Goal: Check status: Check status

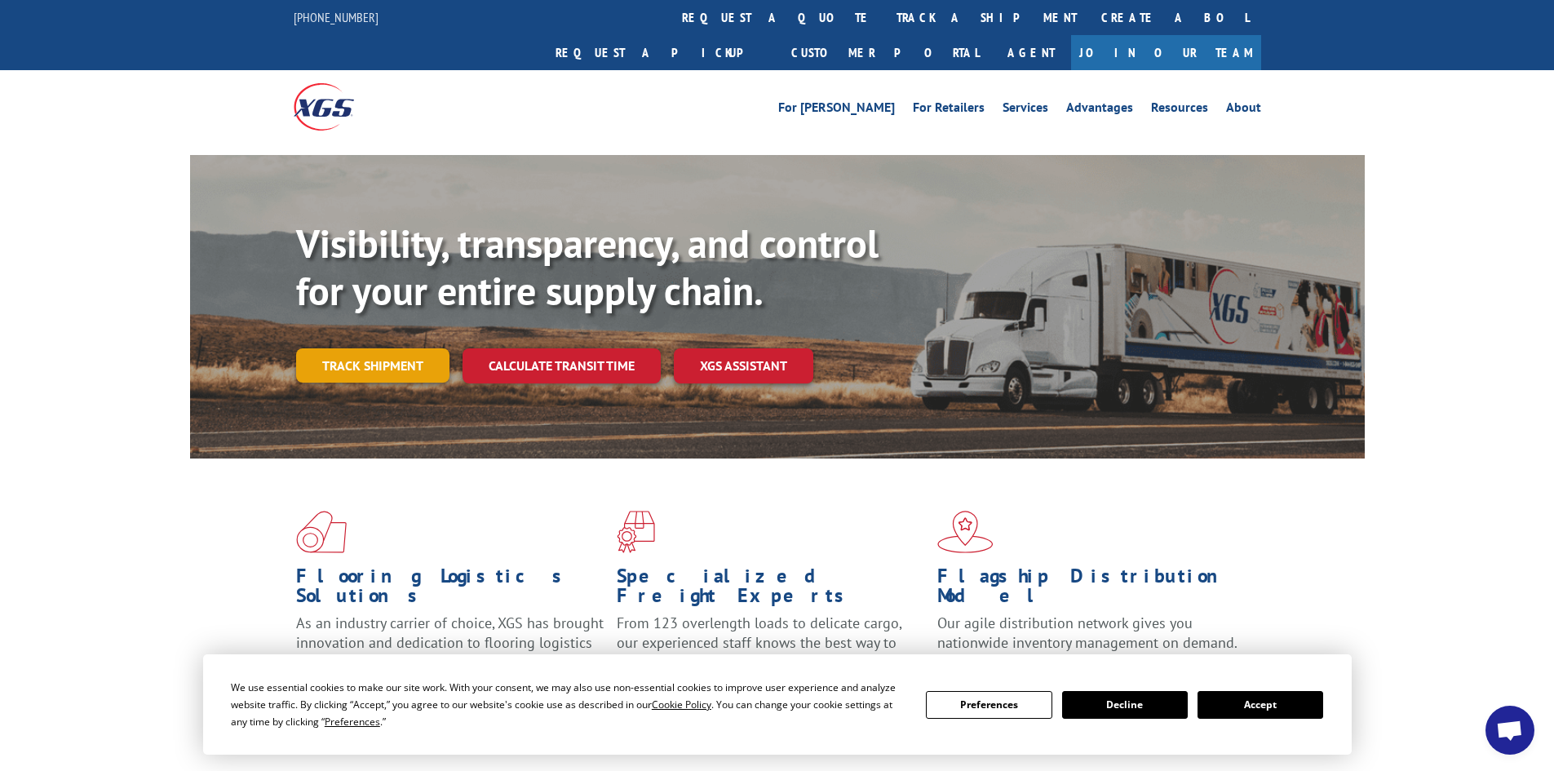
click at [372, 348] on link "Track shipment" at bounding box center [372, 365] width 153 height 34
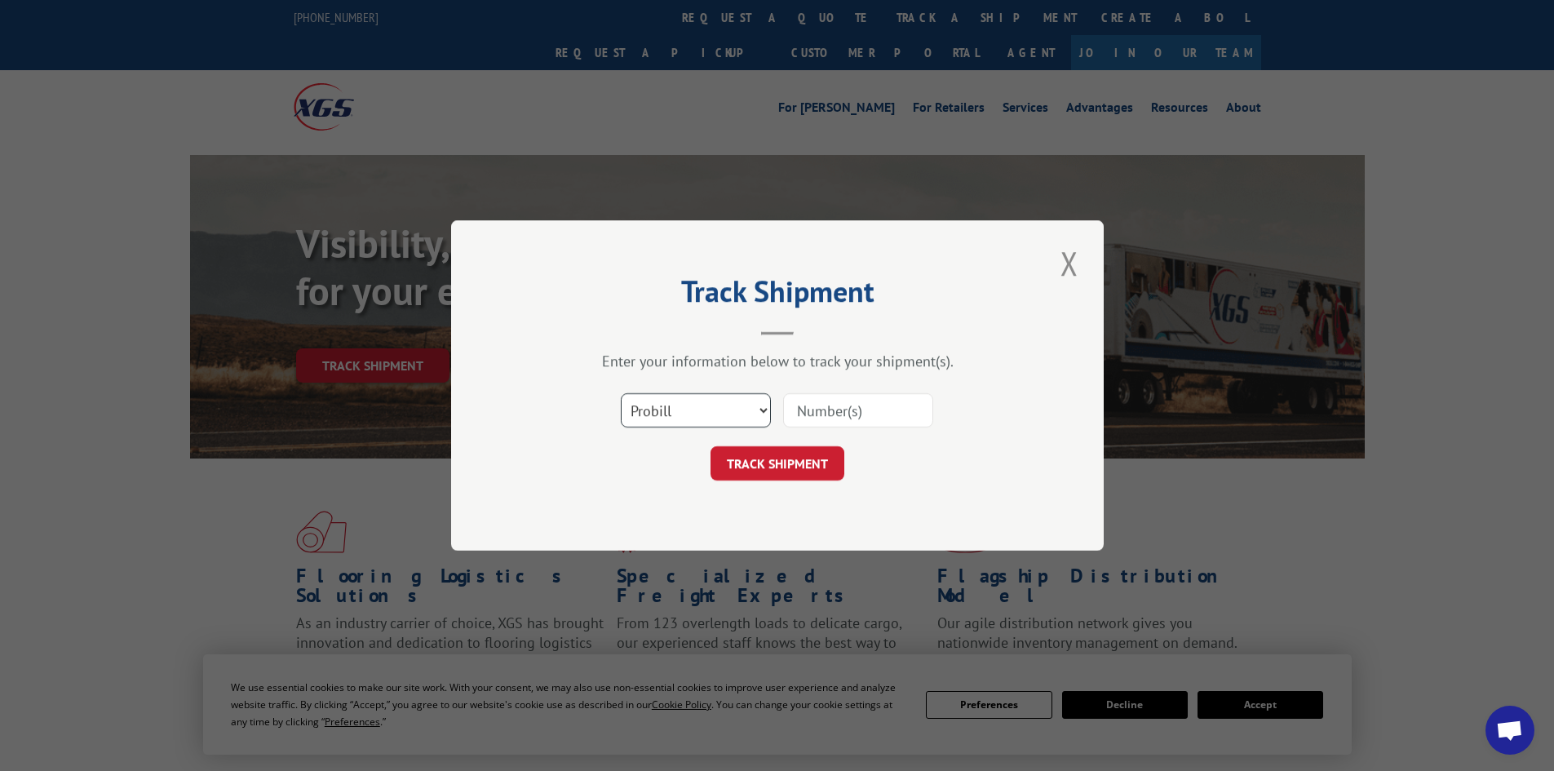
click at [734, 418] on select "Select category... Probill BOL PO" at bounding box center [696, 410] width 150 height 34
select select "bol"
click at [621, 393] on select "Select category... Probill BOL PO" at bounding box center [696, 410] width 150 height 34
click at [857, 409] on input at bounding box center [858, 410] width 150 height 34
type input "16934646"
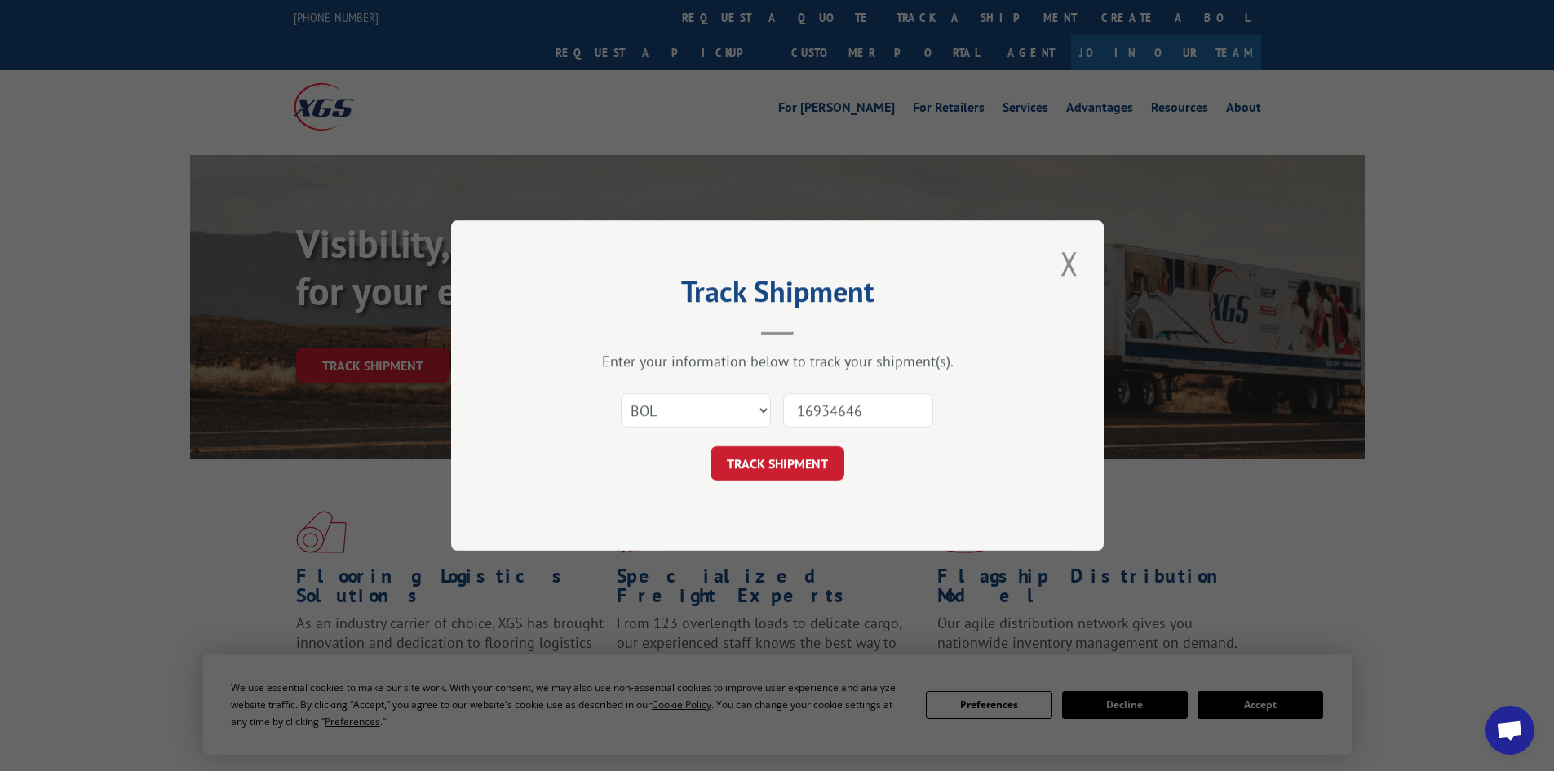
click button "TRACK SHIPMENT" at bounding box center [777, 463] width 134 height 34
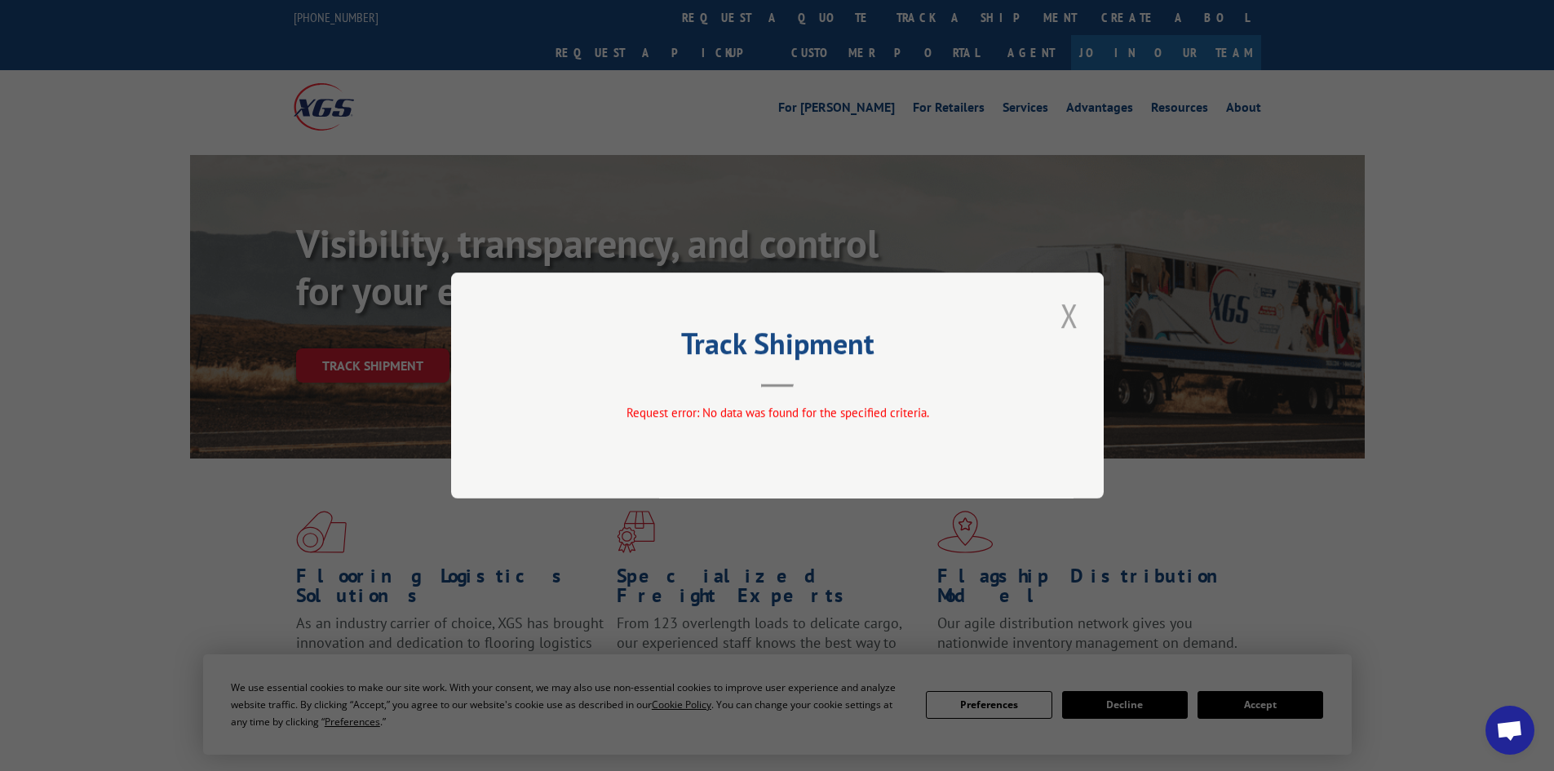
click at [1064, 322] on button "Close modal" at bounding box center [1069, 315] width 28 height 45
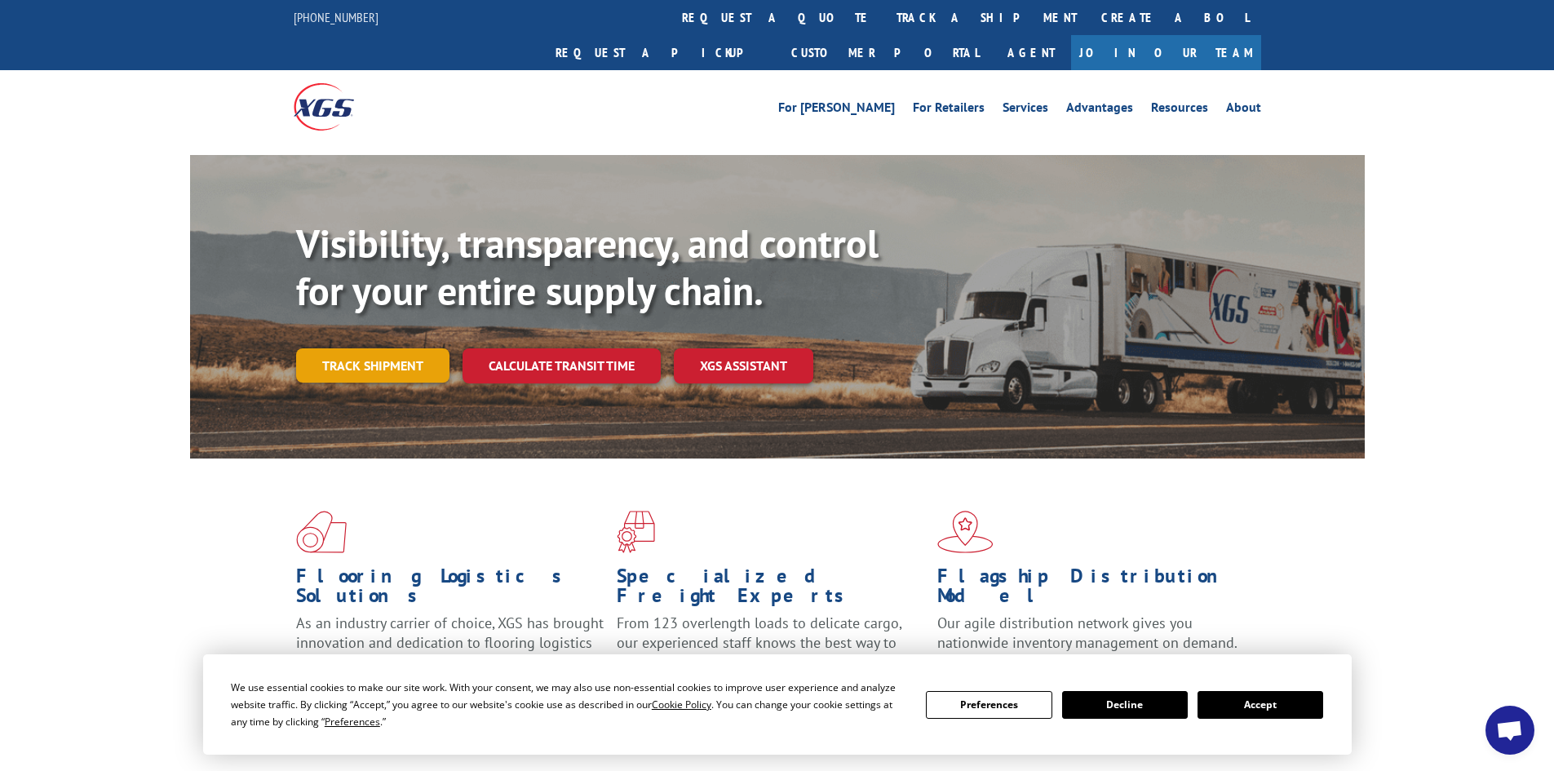
click at [359, 348] on link "Track shipment" at bounding box center [372, 365] width 153 height 34
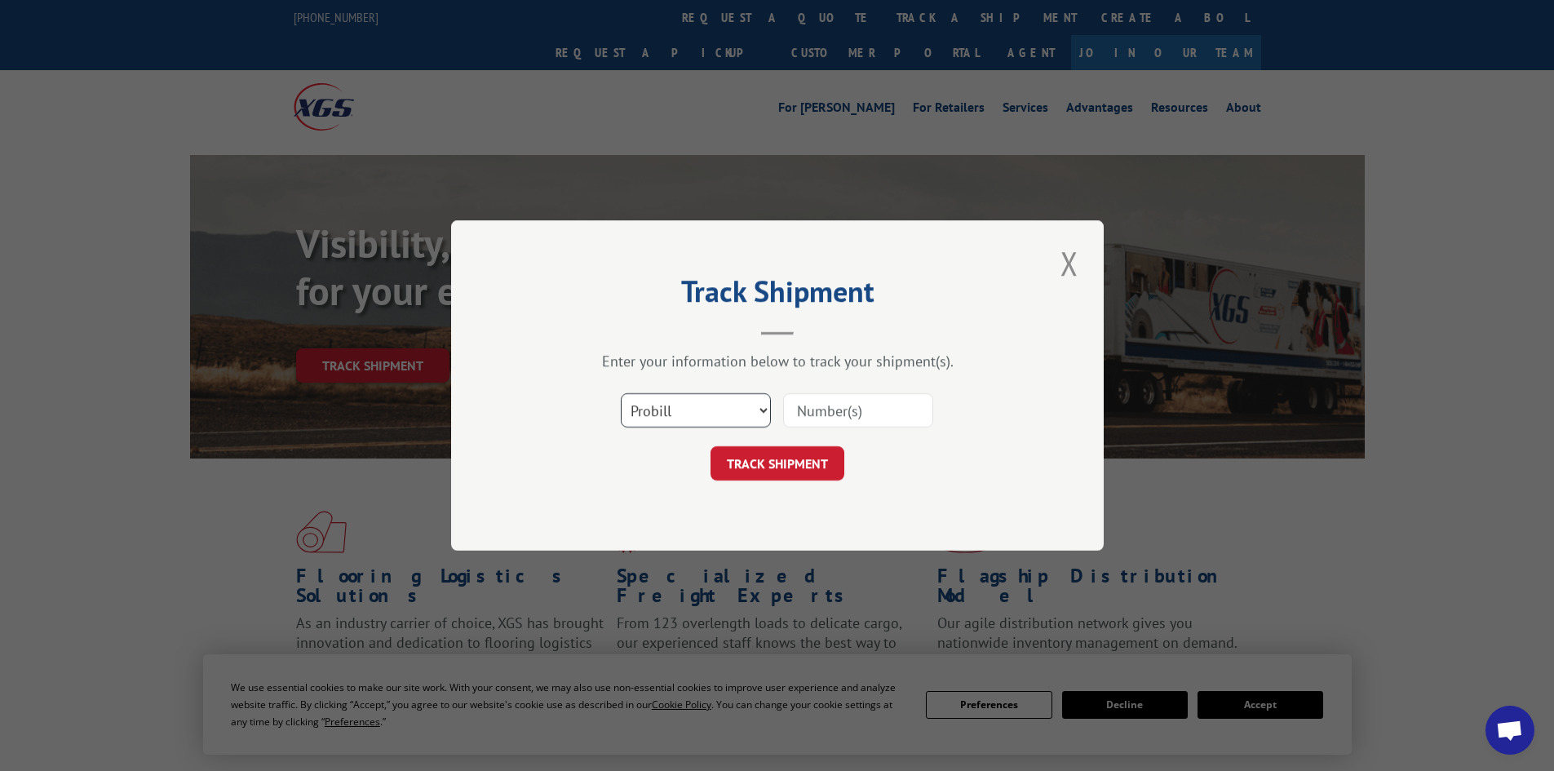
click at [683, 399] on select "Select category... Probill BOL PO" at bounding box center [696, 410] width 150 height 34
click at [621, 393] on select "Select category... Probill BOL PO" at bounding box center [696, 410] width 150 height 34
click at [811, 404] on input at bounding box center [858, 410] width 150 height 34
paste input "2815859"
type input "2815859"
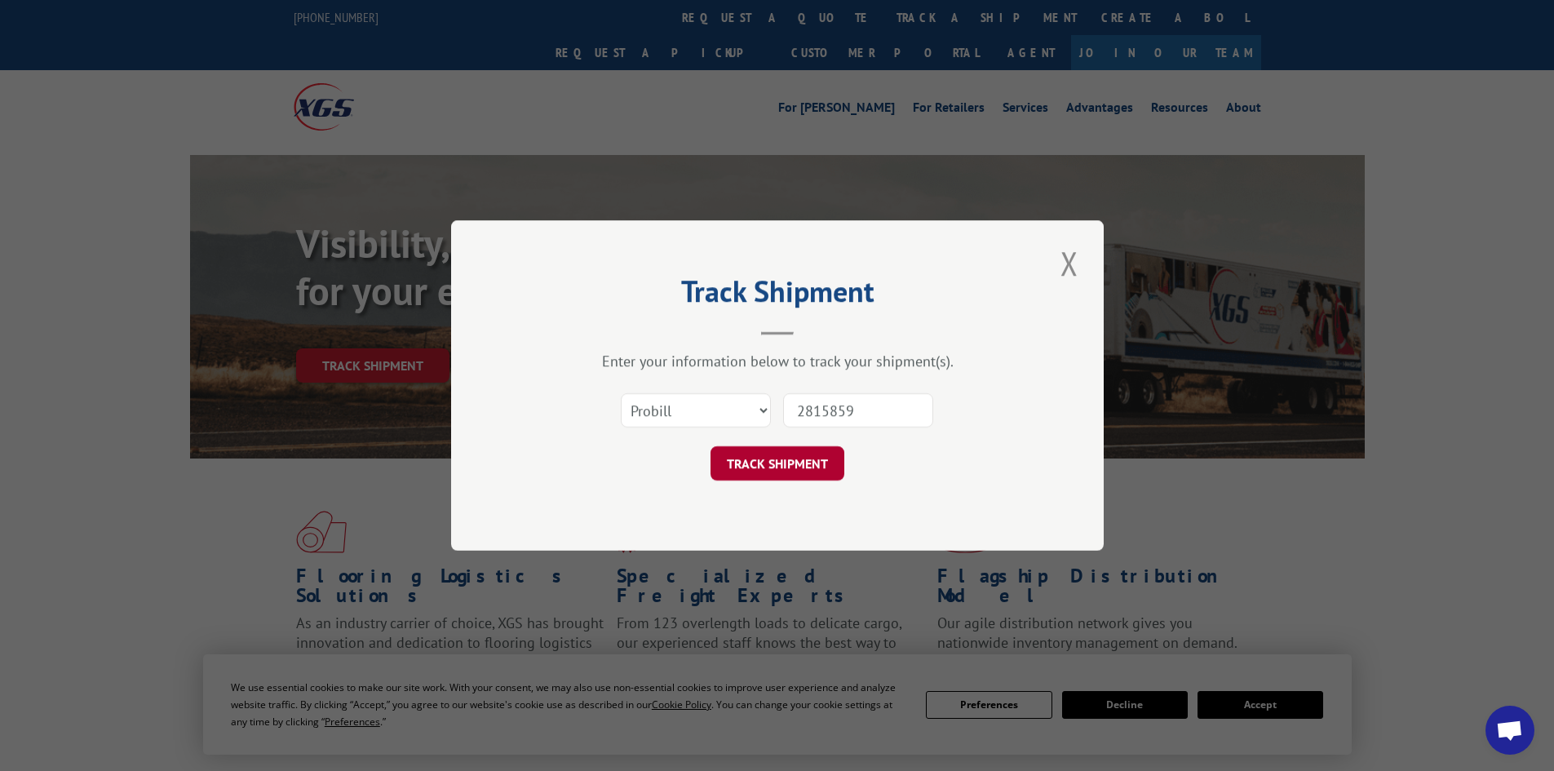
click at [771, 473] on button "TRACK SHIPMENT" at bounding box center [777, 463] width 134 height 34
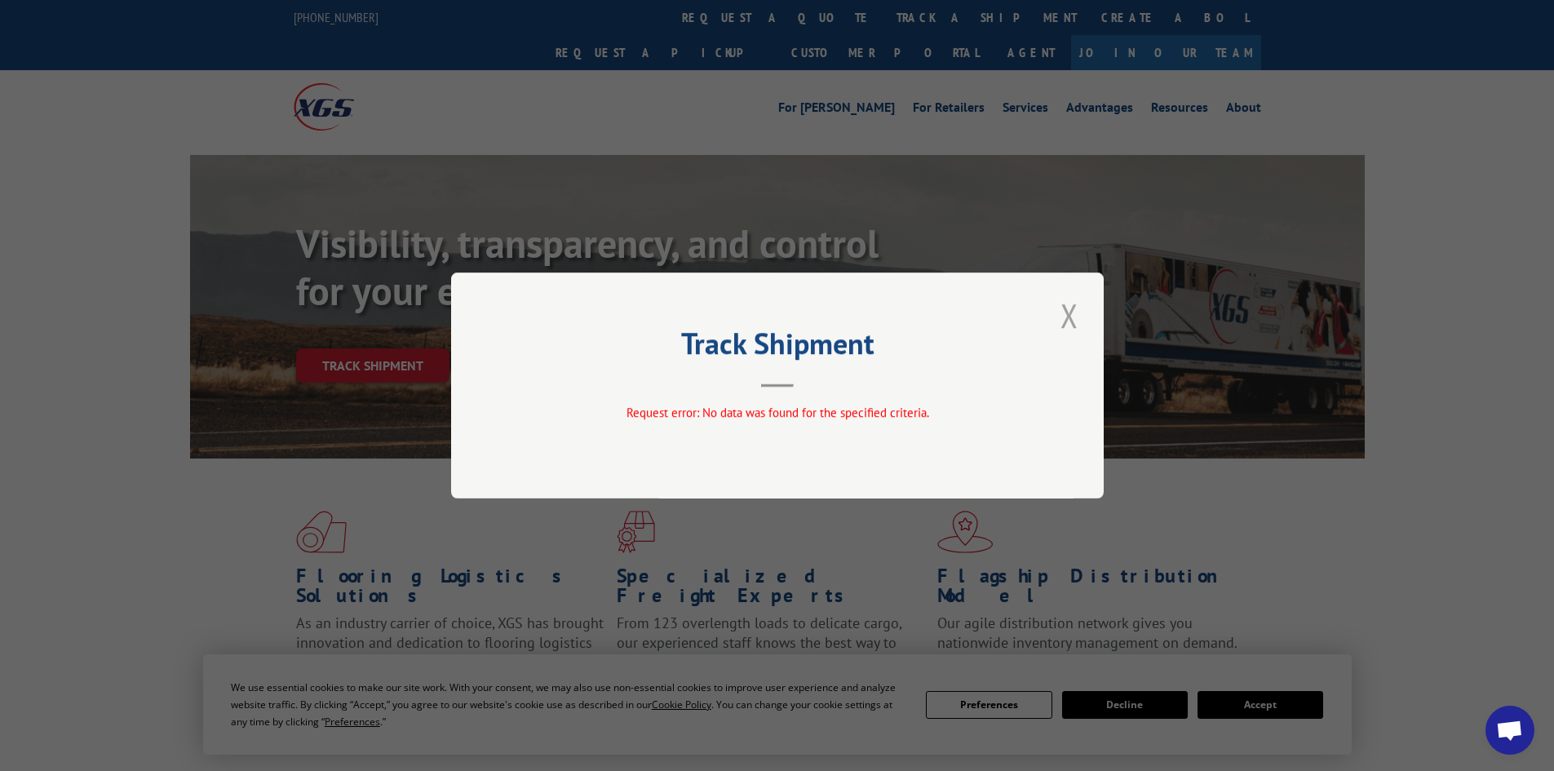
click at [1072, 323] on button "Close modal" at bounding box center [1069, 315] width 28 height 45
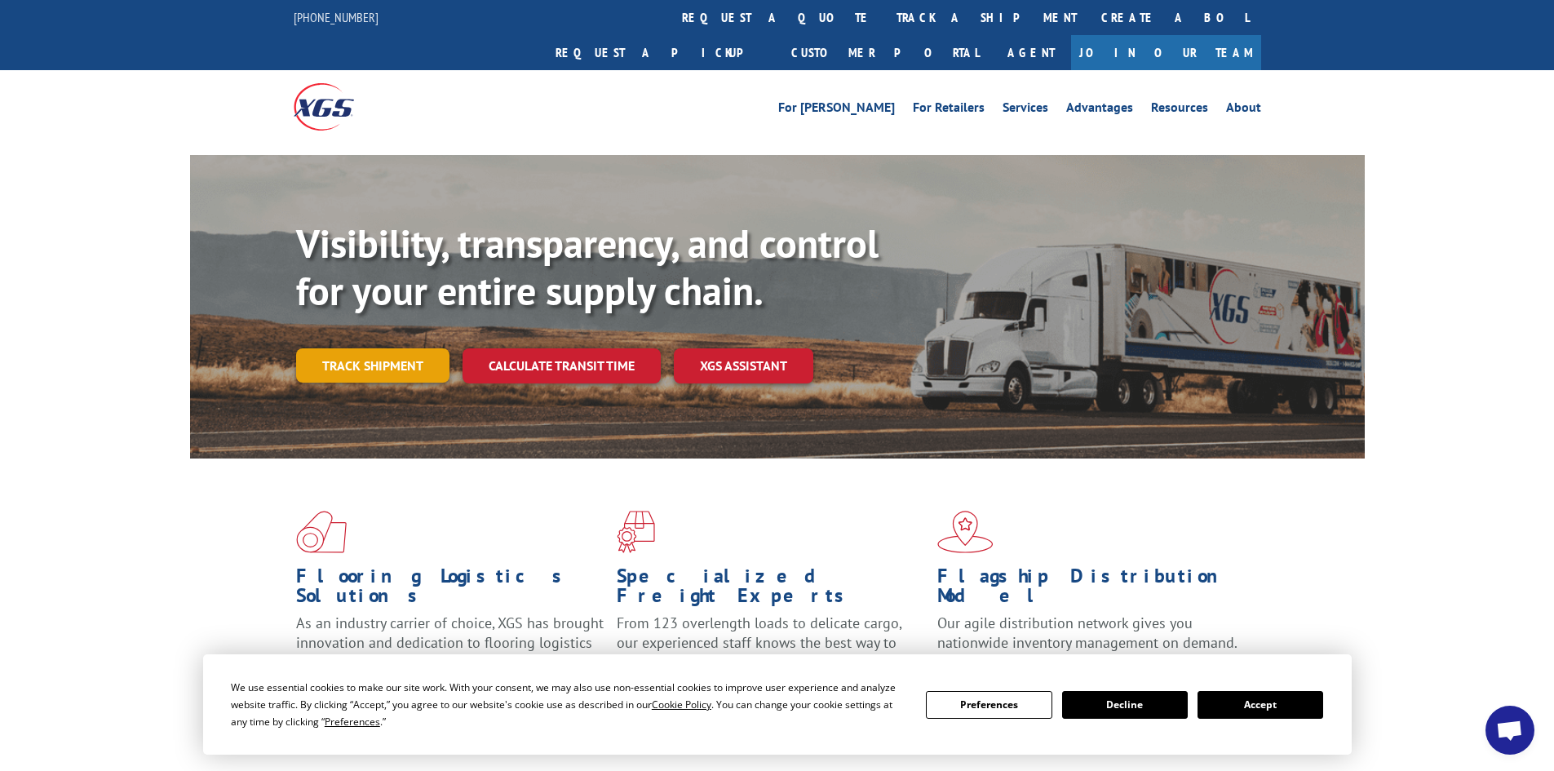
click at [378, 348] on link "Track shipment" at bounding box center [372, 365] width 153 height 34
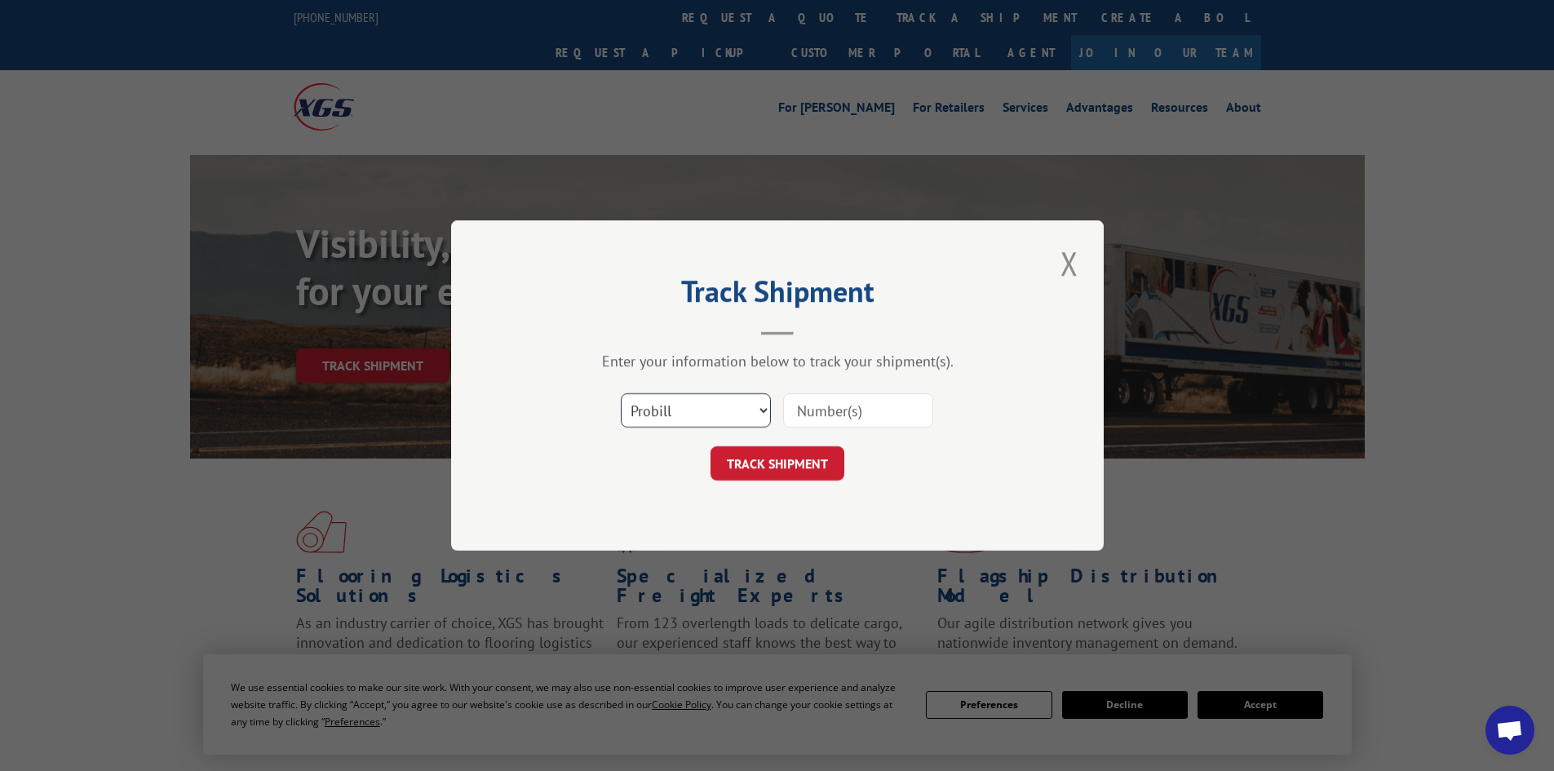
click at [730, 412] on select "Select category... Probill BOL PO" at bounding box center [696, 410] width 150 height 34
select select "po"
click at [621, 393] on select "Select category... Probill BOL PO" at bounding box center [696, 410] width 150 height 34
click at [807, 409] on input at bounding box center [858, 410] width 150 height 34
type input "830"
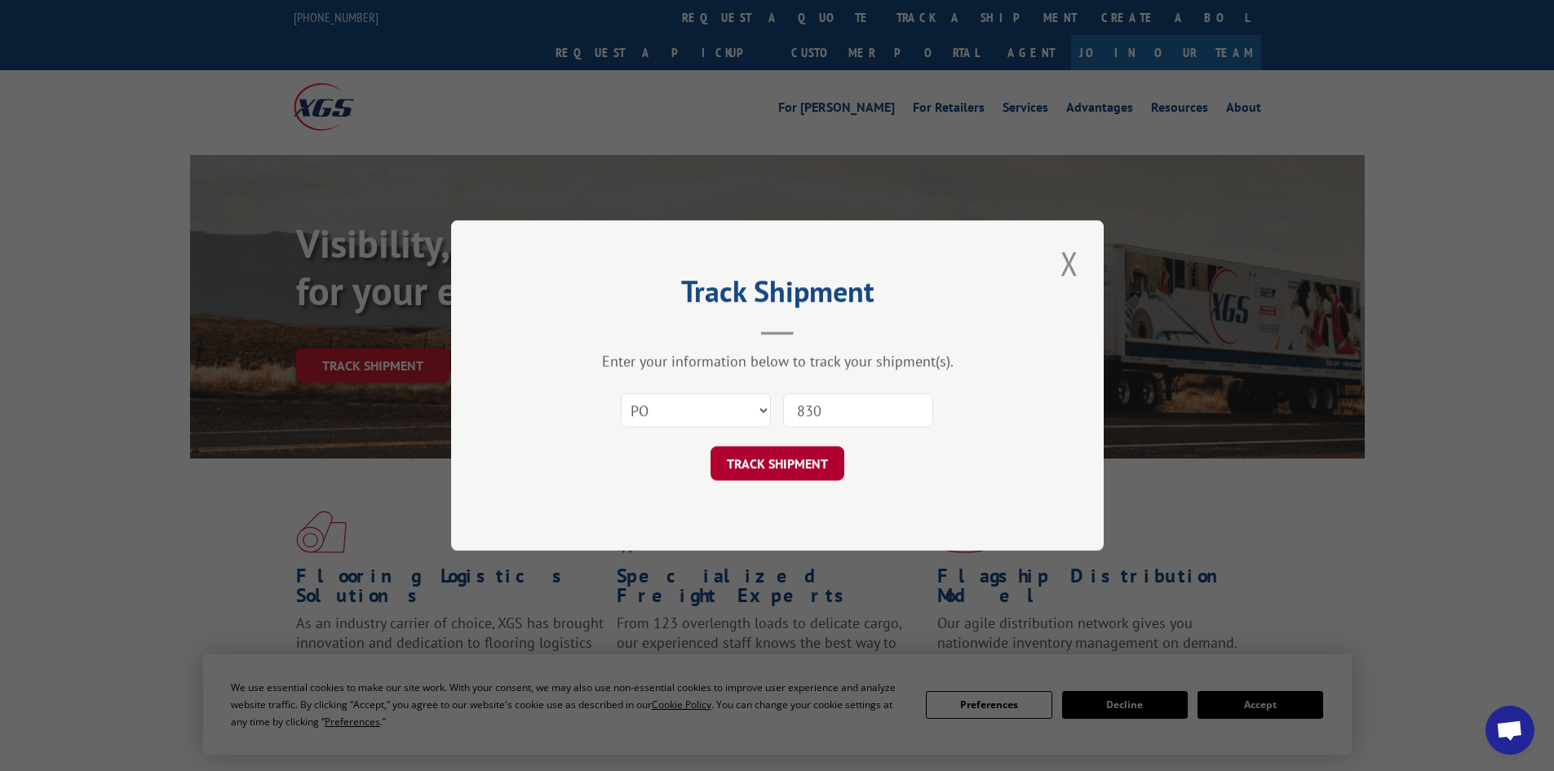
click at [749, 467] on button "TRACK SHIPMENT" at bounding box center [777, 463] width 134 height 34
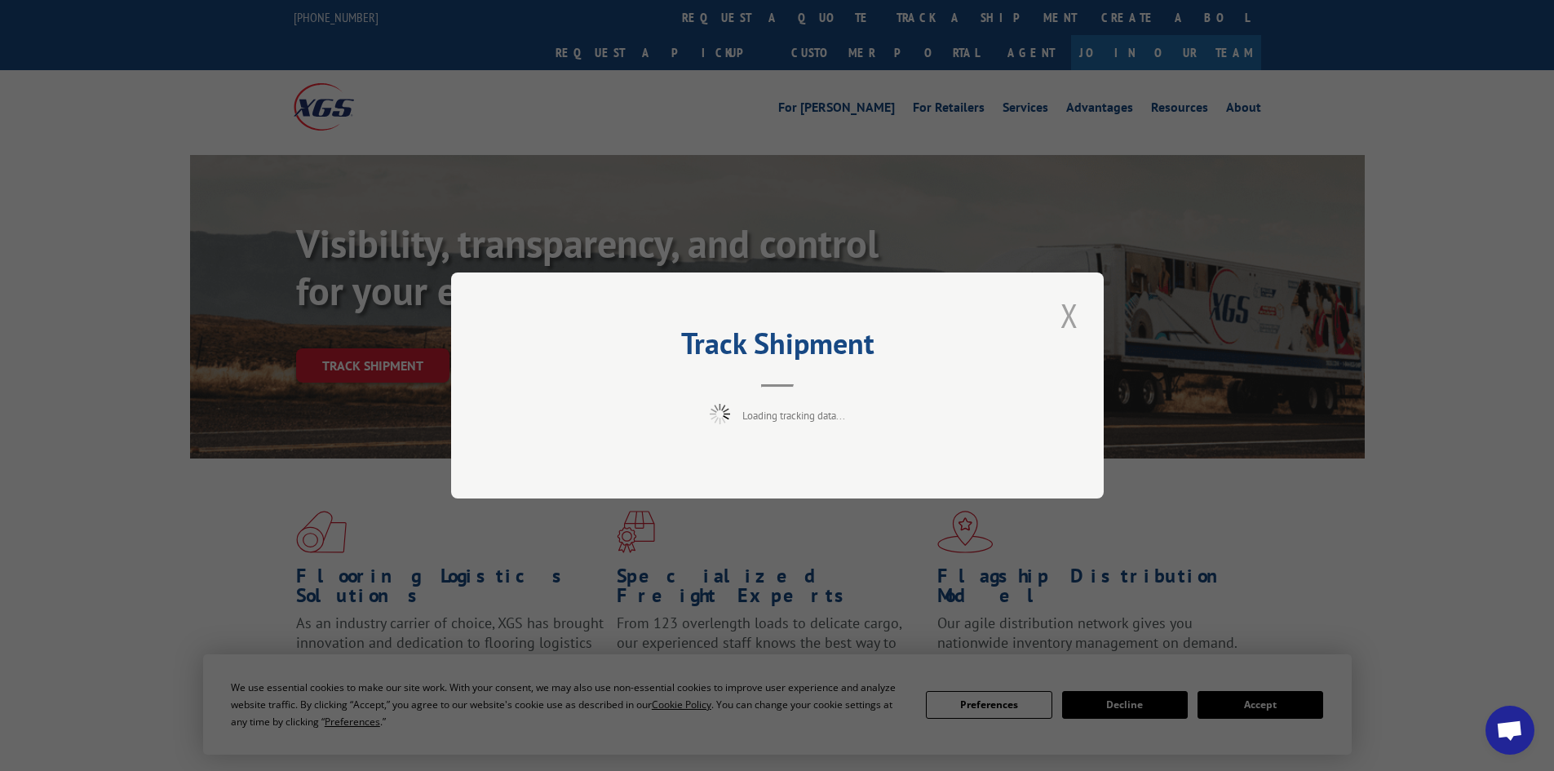
click at [1068, 318] on button "Close modal" at bounding box center [1069, 315] width 28 height 45
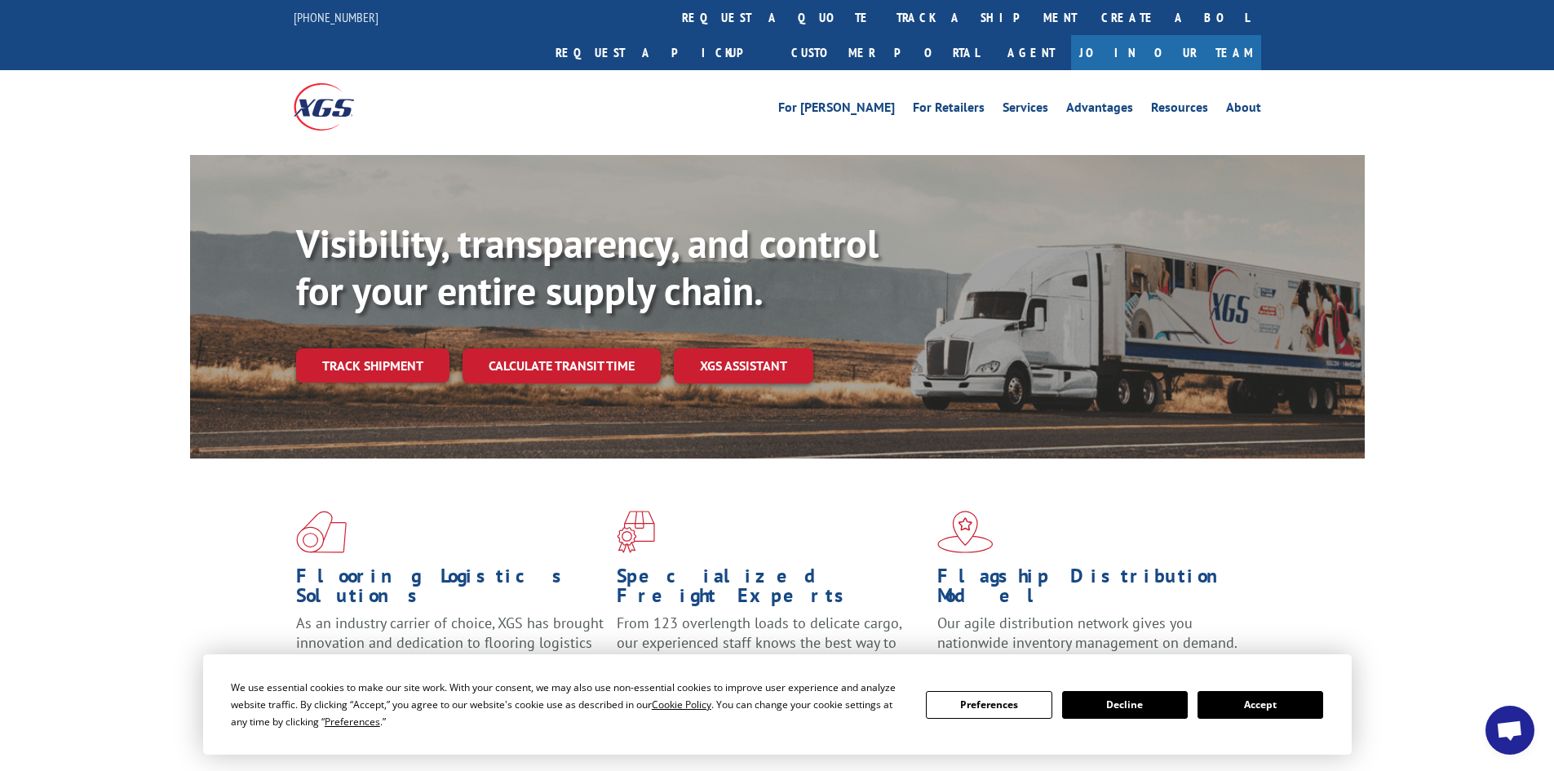
click at [1281, 704] on button "Accept" at bounding box center [1260, 705] width 126 height 28
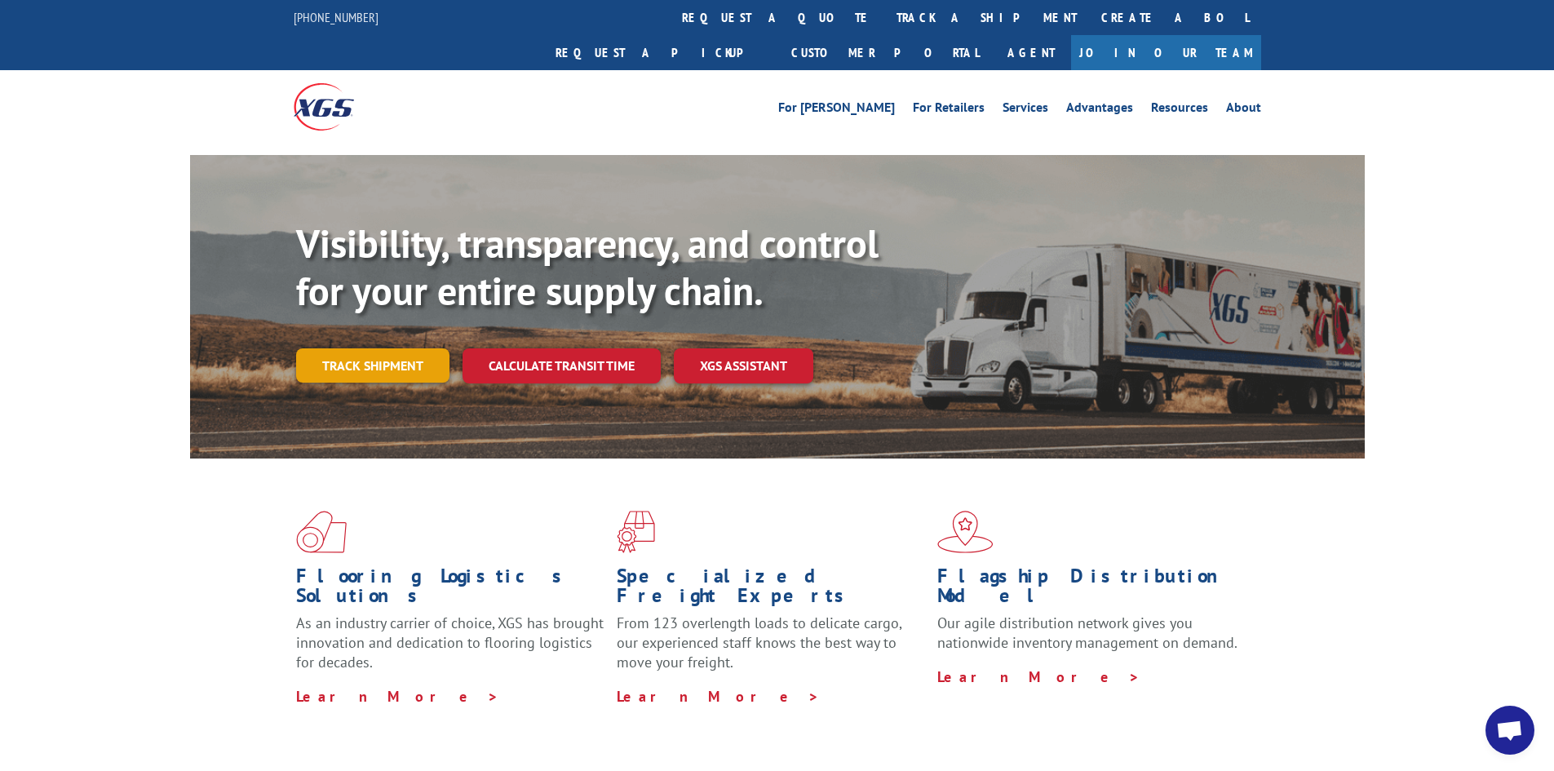
click at [365, 348] on link "Track shipment" at bounding box center [372, 365] width 153 height 34
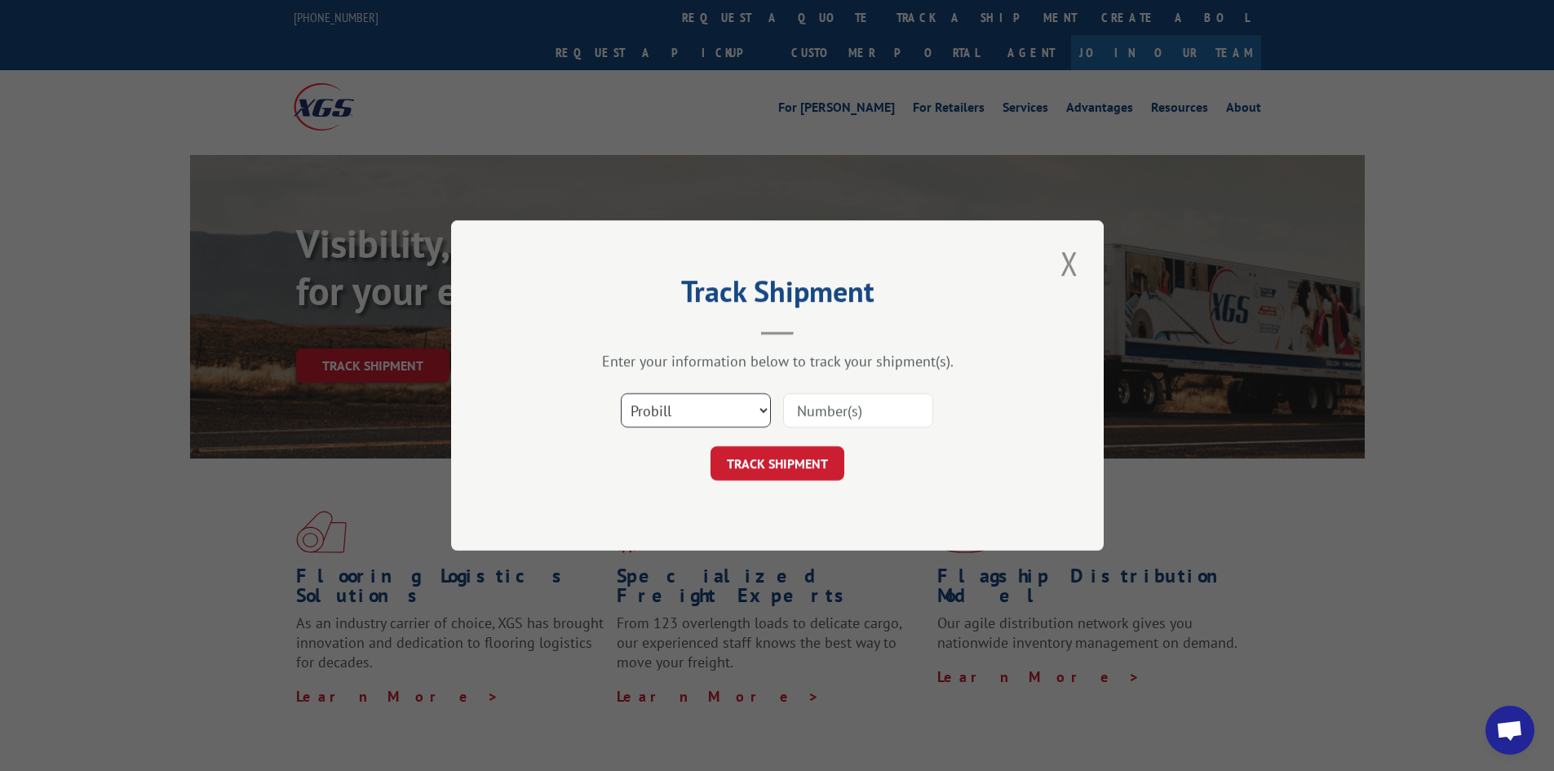
click at [681, 414] on select "Select category... Probill BOL PO" at bounding box center [696, 410] width 150 height 34
select select "po"
click at [621, 393] on select "Select category... Probill BOL PO" at bounding box center [696, 410] width 150 height 34
click at [869, 405] on input at bounding box center [858, 410] width 150 height 34
type input "830"
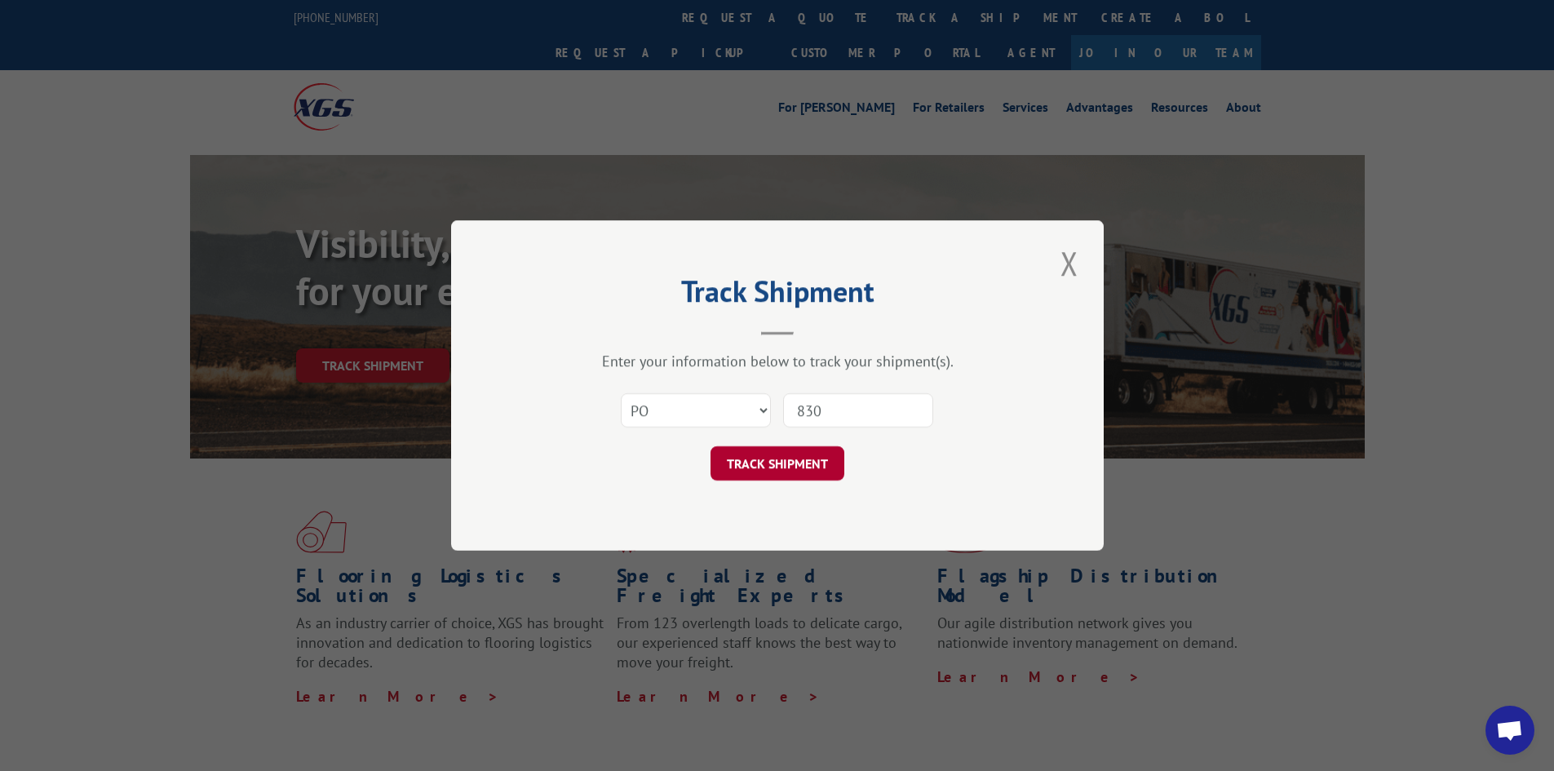
click at [809, 467] on button "TRACK SHIPMENT" at bounding box center [777, 463] width 134 height 34
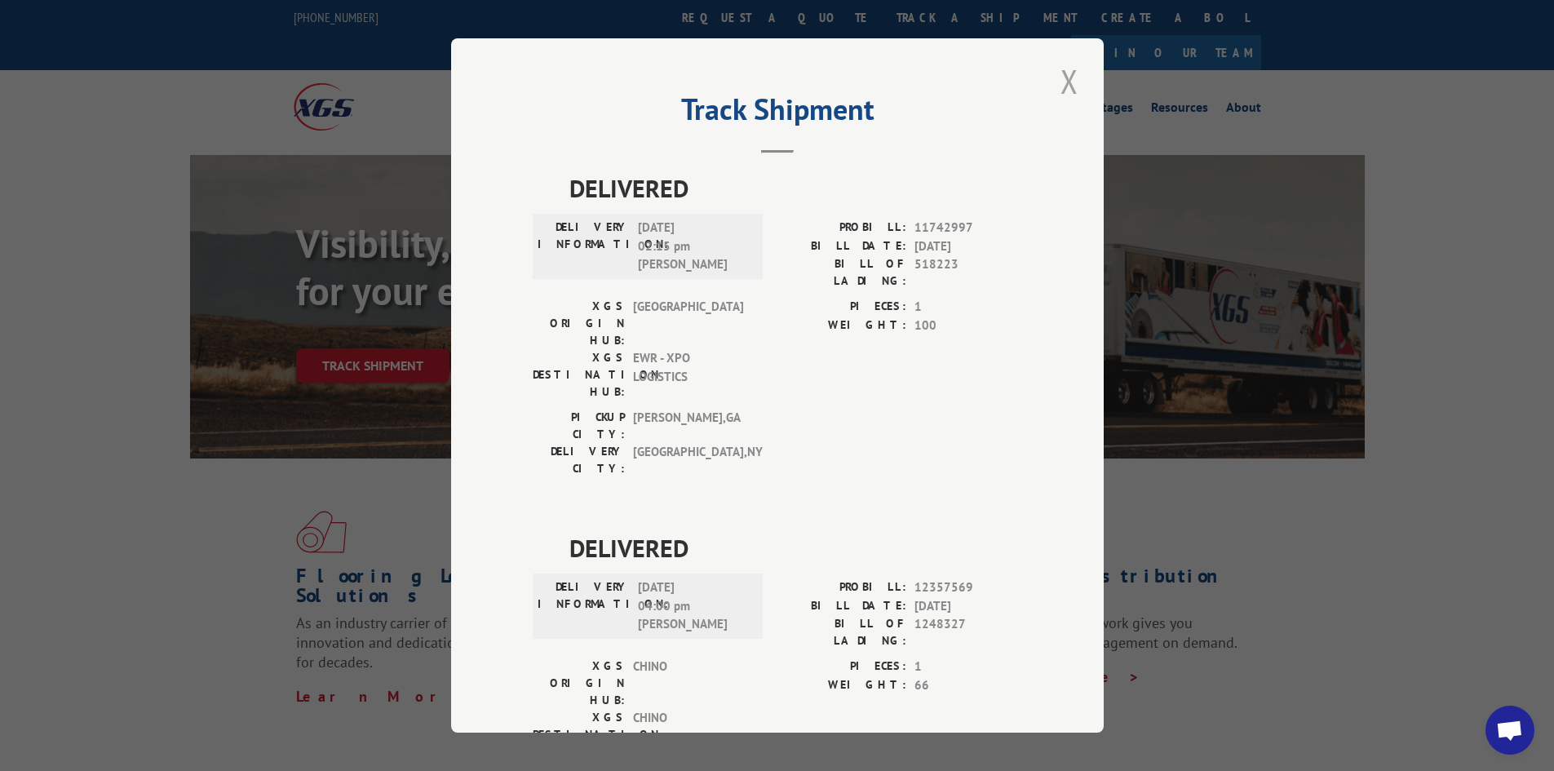
click at [1064, 84] on button "Close modal" at bounding box center [1069, 81] width 28 height 45
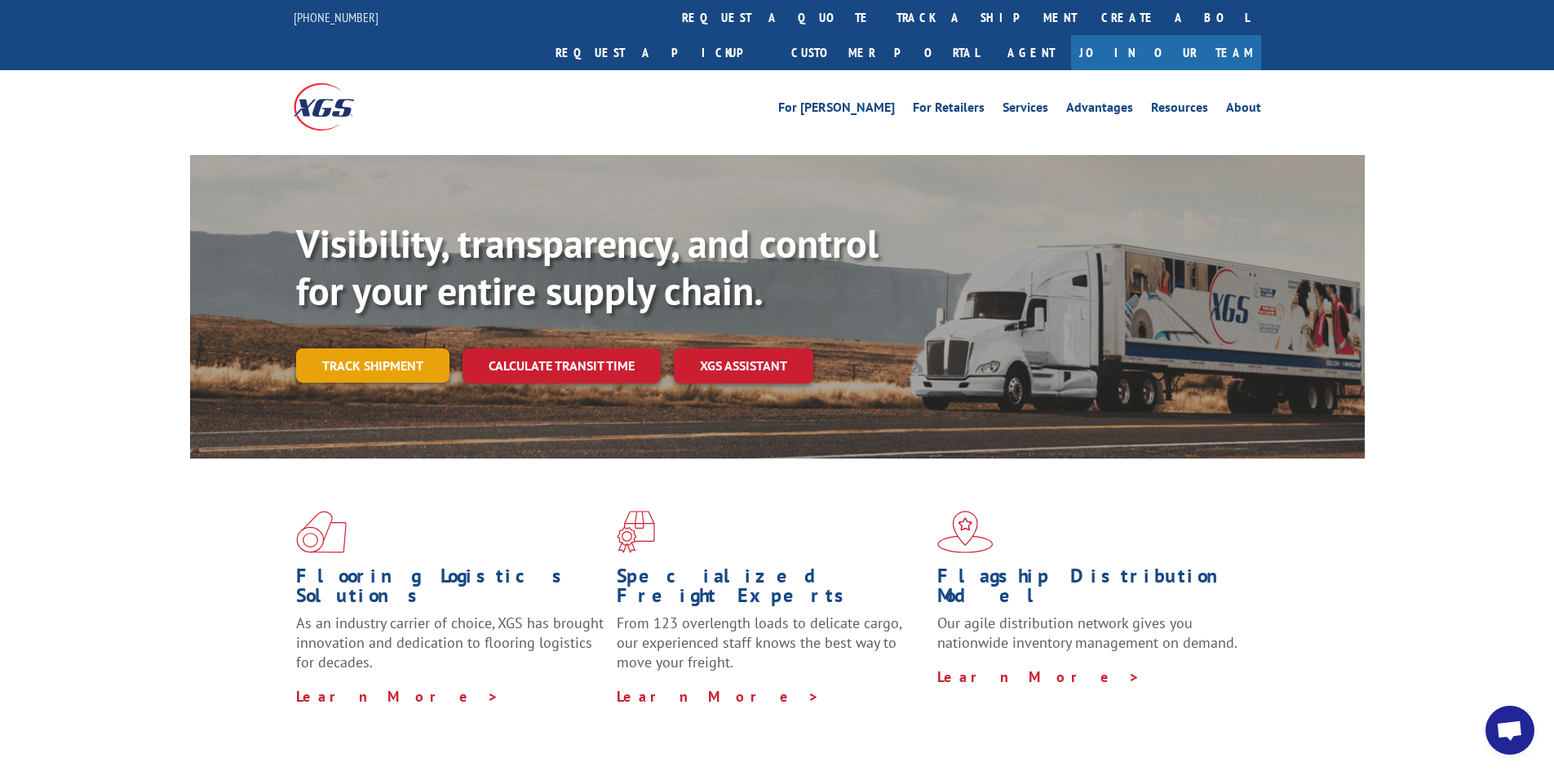
click at [325, 348] on link "Track shipment" at bounding box center [372, 365] width 153 height 34
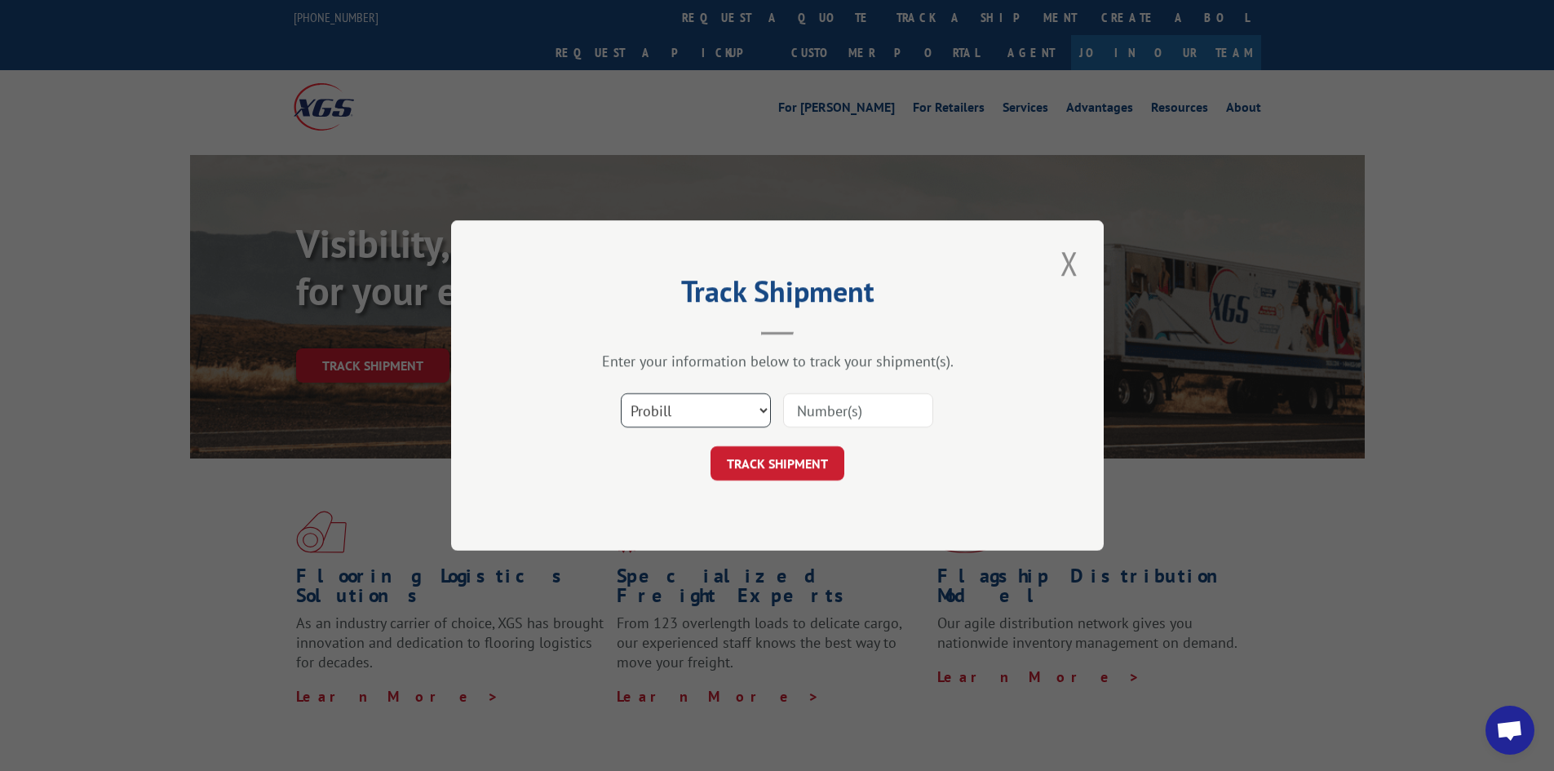
click at [748, 404] on select "Select category... Probill BOL PO" at bounding box center [696, 410] width 150 height 34
select select "bol"
click at [621, 393] on select "Select category... Probill BOL PO" at bounding box center [696, 410] width 150 height 34
click at [852, 404] on input at bounding box center [858, 410] width 150 height 34
type input "16934646"
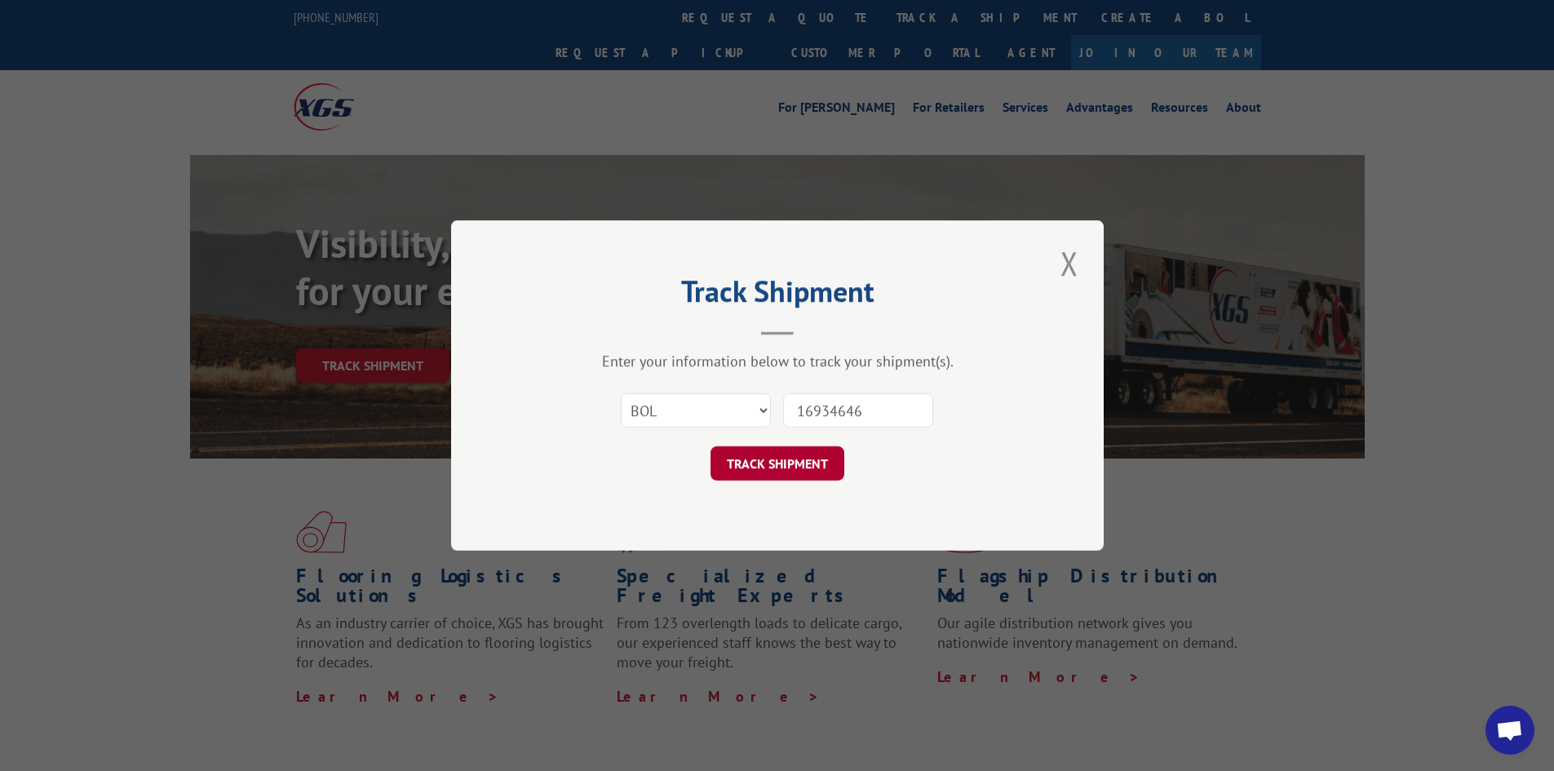
click at [790, 477] on button "TRACK SHIPMENT" at bounding box center [777, 463] width 134 height 34
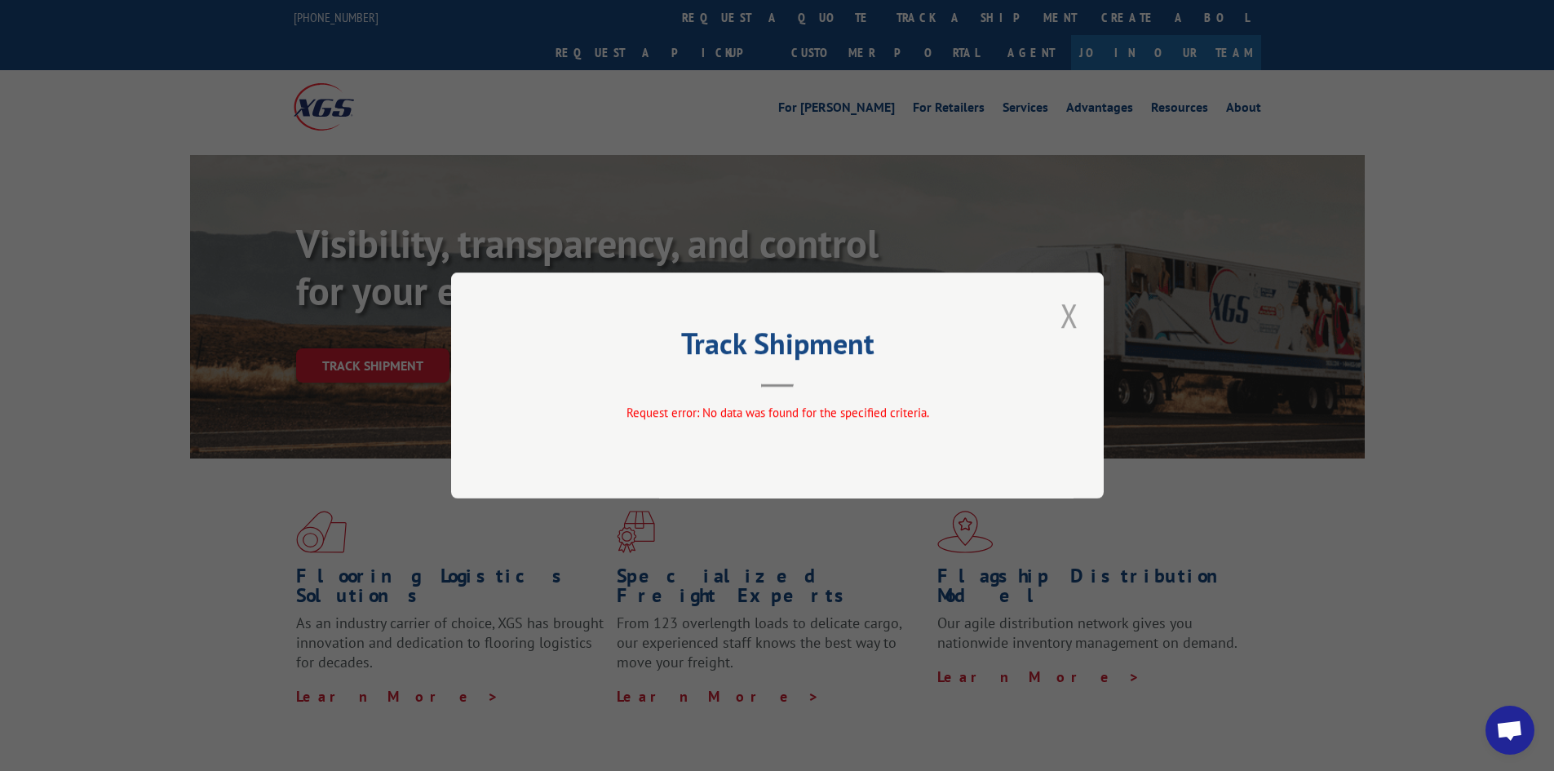
click at [1073, 315] on button "Close modal" at bounding box center [1069, 315] width 28 height 45
